Goal: Transaction & Acquisition: Purchase product/service

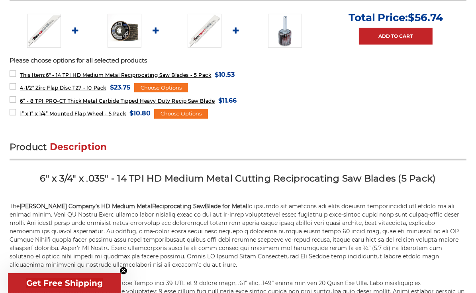
scroll to position [348, 0]
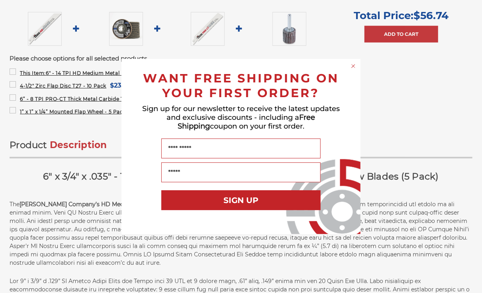
click at [352, 70] on circle "Close dialog" at bounding box center [354, 67] width 8 height 8
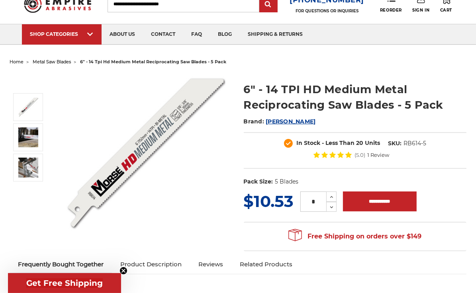
scroll to position [33, 0]
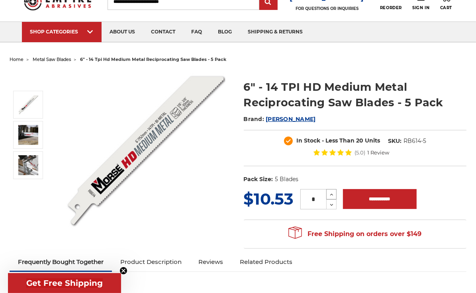
click at [331, 192] on icon at bounding box center [331, 194] width 6 height 7
type input "*"
click at [373, 200] on input "**********" at bounding box center [380, 199] width 74 height 20
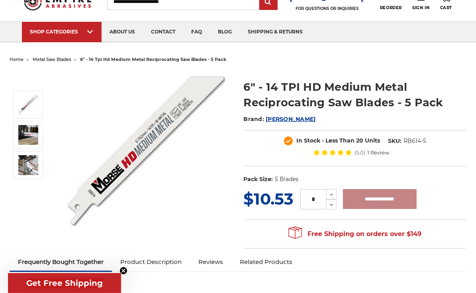
type input "**********"
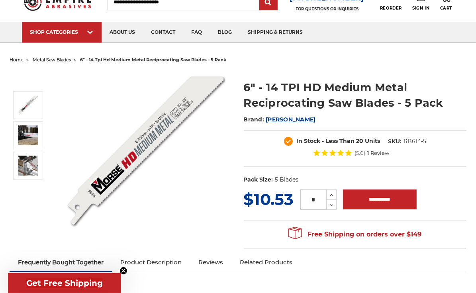
scroll to position [0, 0]
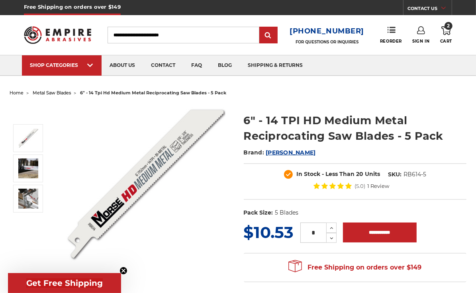
click at [446, 30] on icon at bounding box center [446, 30] width 10 height 9
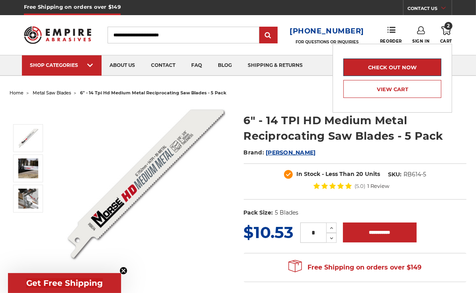
click at [407, 66] on link "Check out now" at bounding box center [392, 68] width 98 height 18
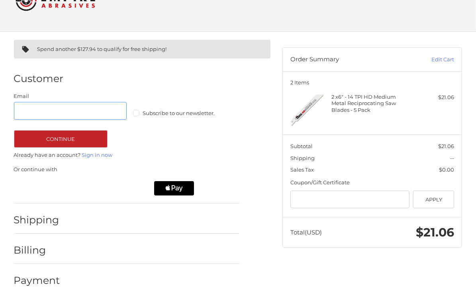
scroll to position [39, 0]
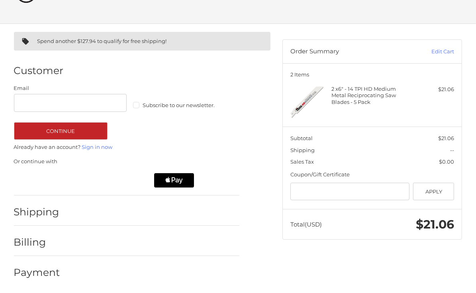
click at [33, 213] on h2 "Shipping" at bounding box center [37, 212] width 47 height 12
